Goal: Task Accomplishment & Management: Manage account settings

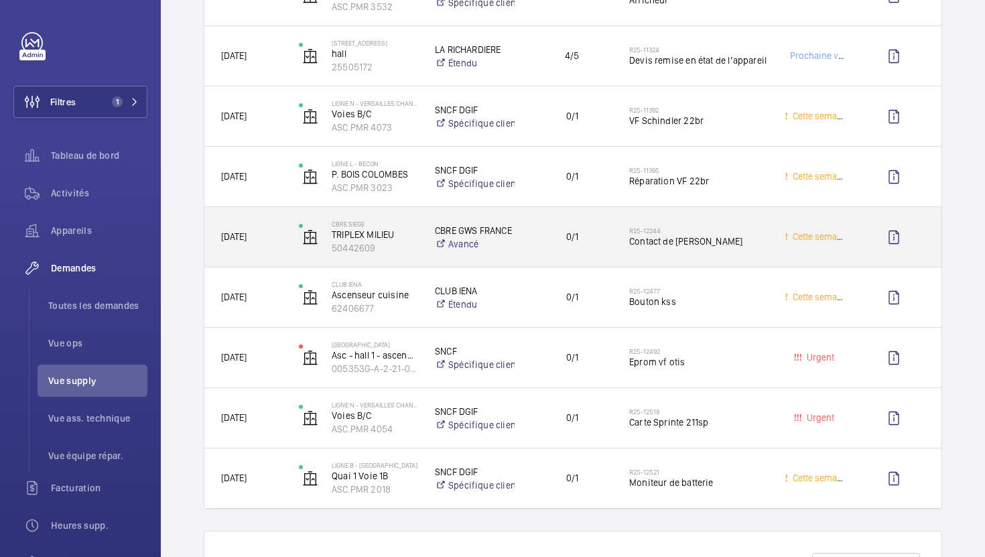
scroll to position [881, 0]
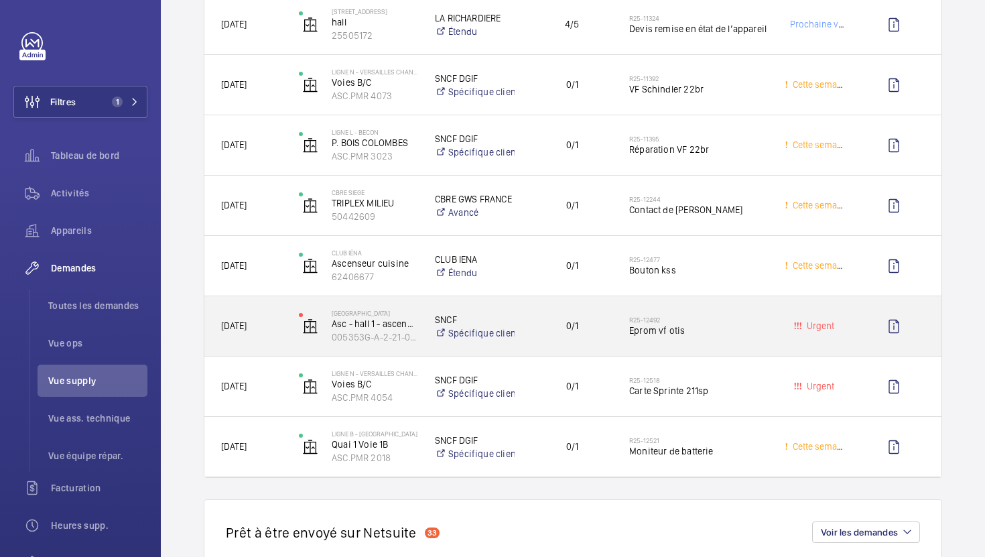
click at [544, 344] on div "0/1" at bounding box center [564, 326] width 96 height 42
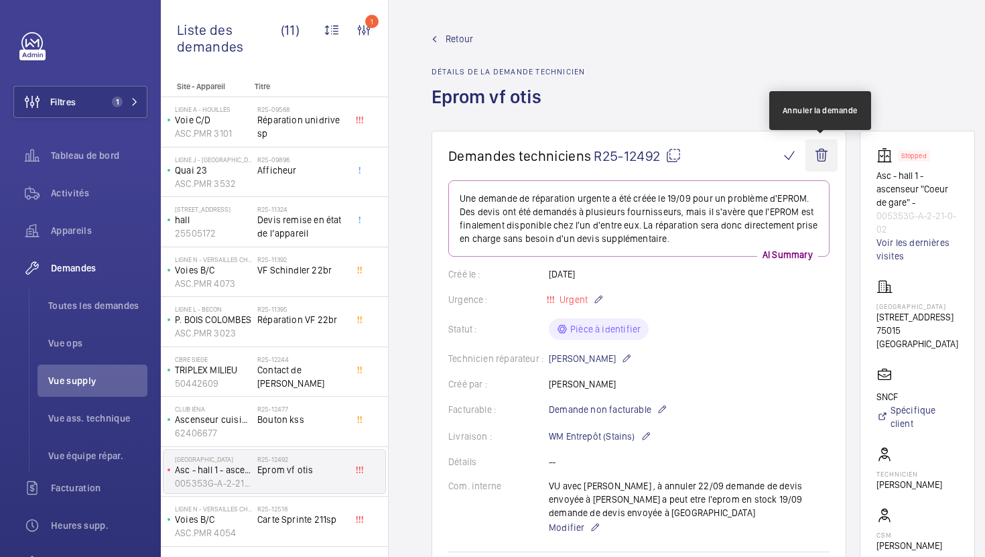
click at [816, 155] on wm-front-icon-button at bounding box center [822, 155] width 32 height 32
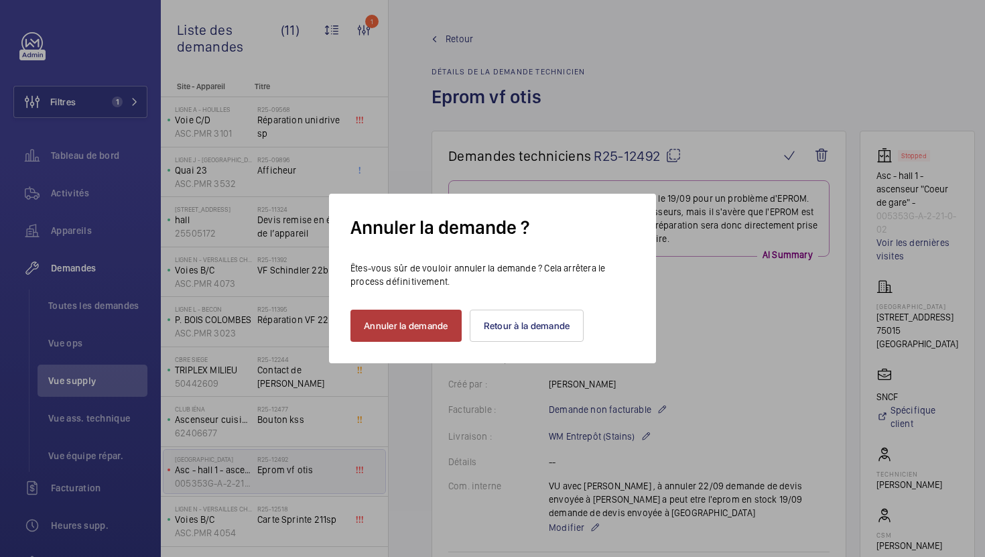
click at [414, 332] on button "Annuler la demande" at bounding box center [406, 326] width 111 height 32
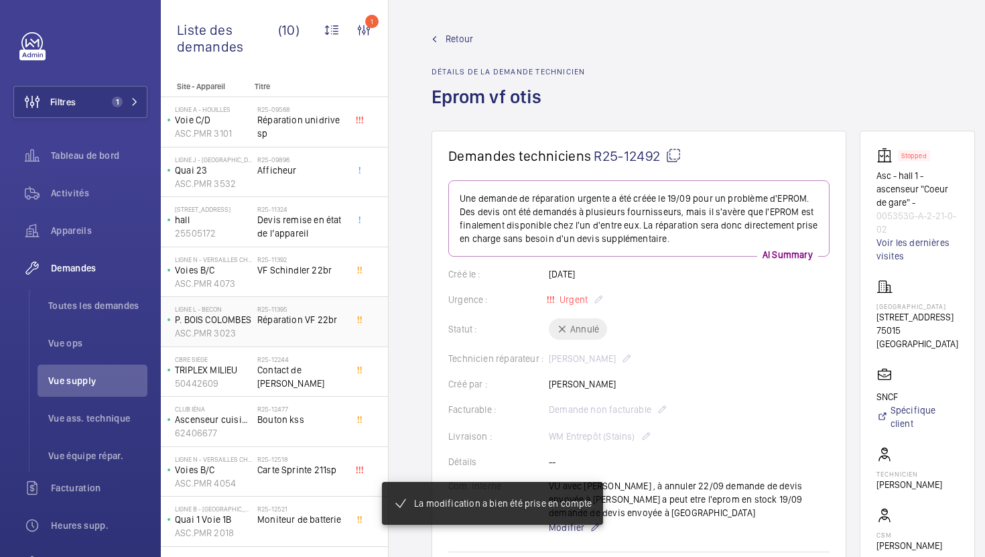
scroll to position [40, 0]
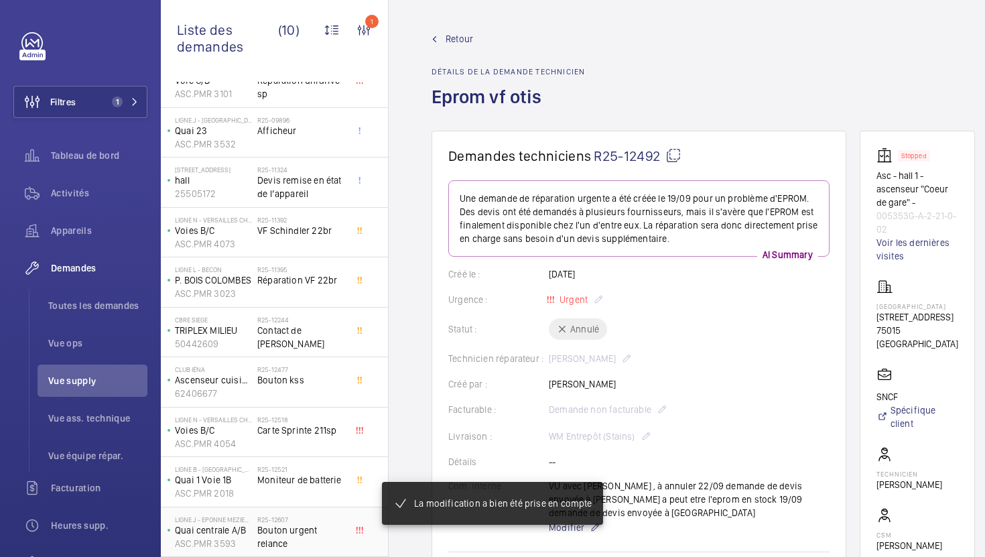
click at [317, 535] on span "Bouton urgent relance" at bounding box center [301, 536] width 88 height 27
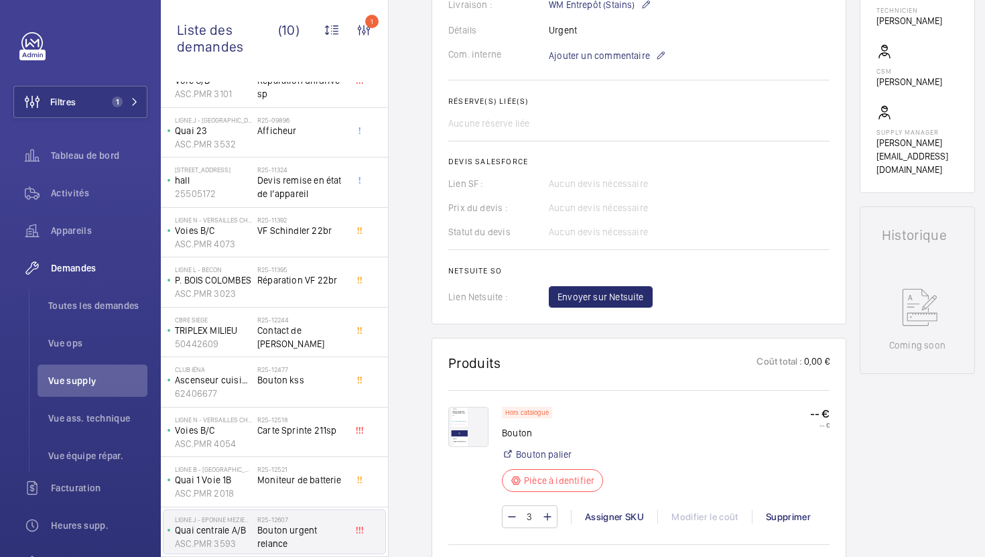
scroll to position [419, 0]
click at [479, 433] on img at bounding box center [468, 426] width 40 height 40
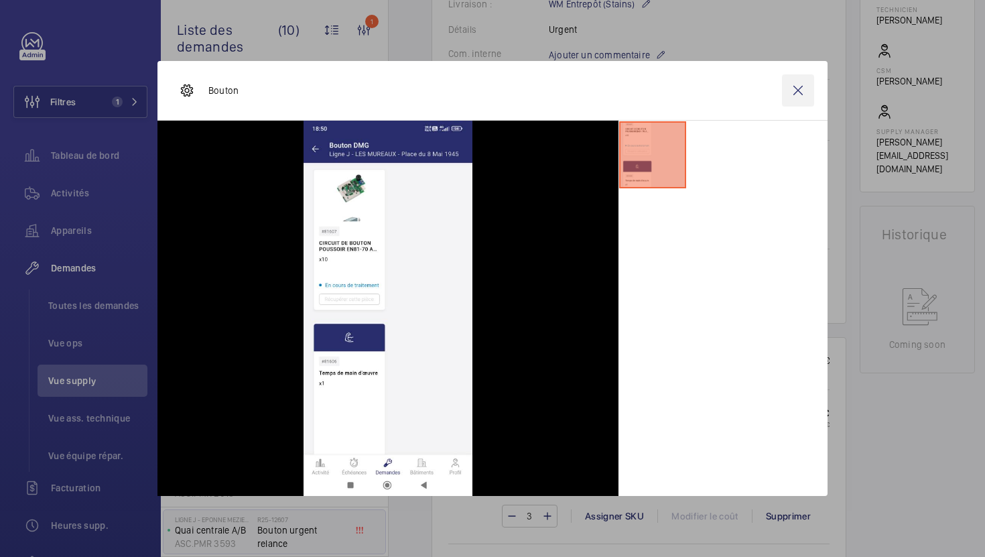
click at [799, 92] on wm-front-icon-button at bounding box center [798, 90] width 32 height 32
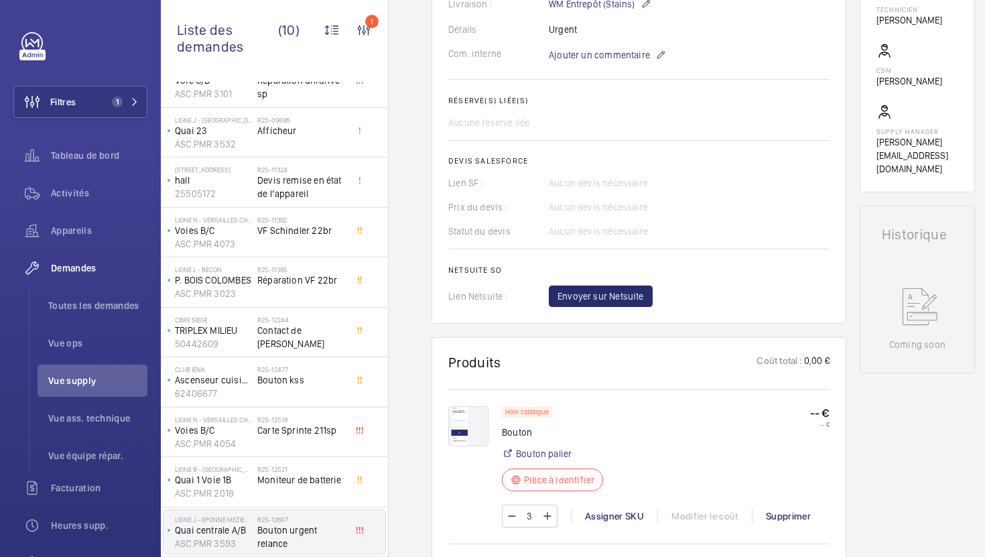
scroll to position [0, 0]
